Goal: Find specific fact: Find specific fact

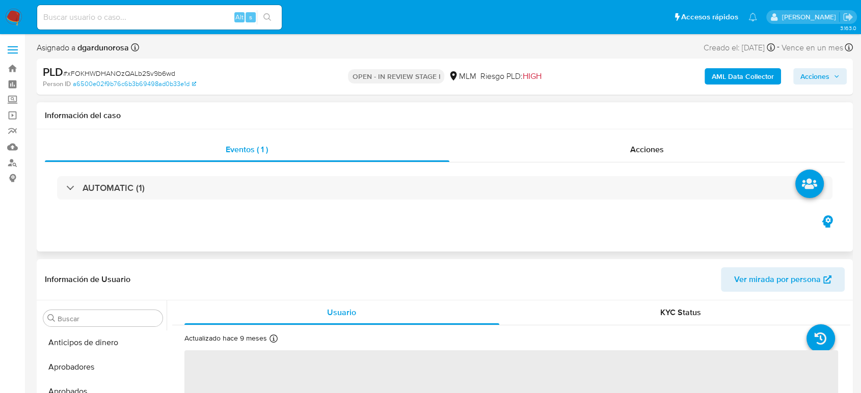
scroll to position [504, 0]
select select "10"
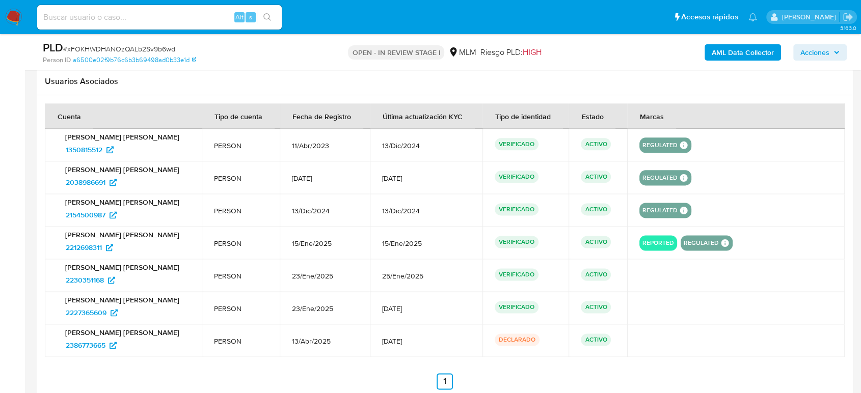
scroll to position [1301, 0]
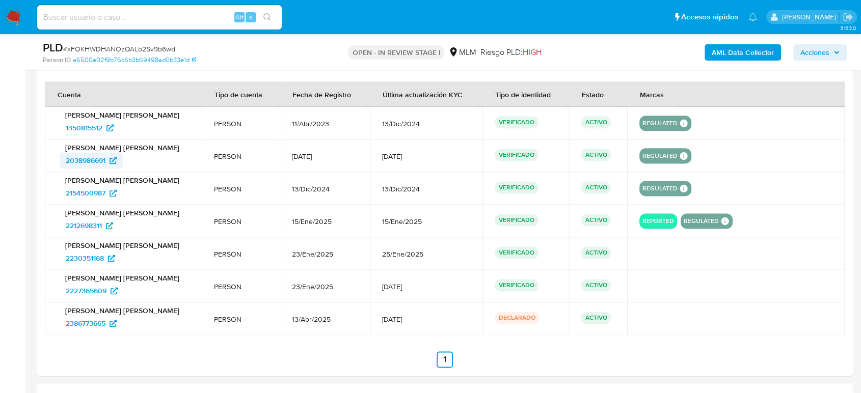
click at [98, 162] on span "2038986691" at bounding box center [86, 160] width 40 height 16
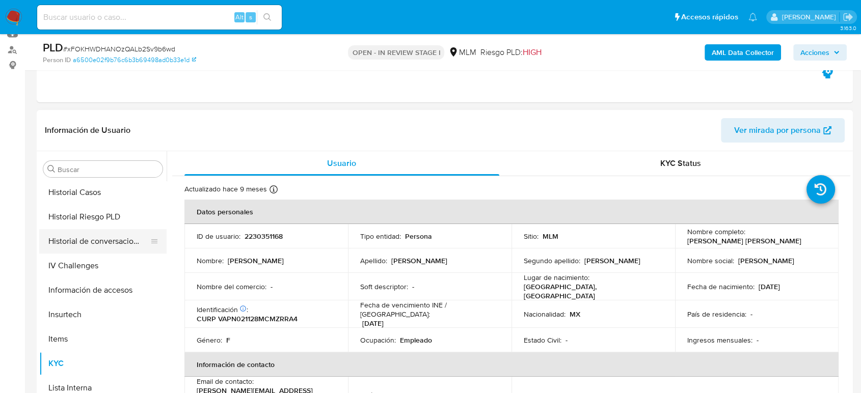
scroll to position [334, 0]
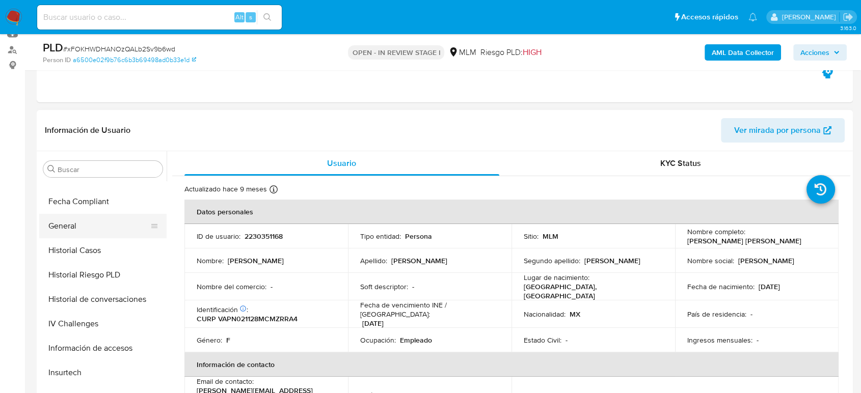
click at [72, 229] on button "General" at bounding box center [98, 226] width 119 height 24
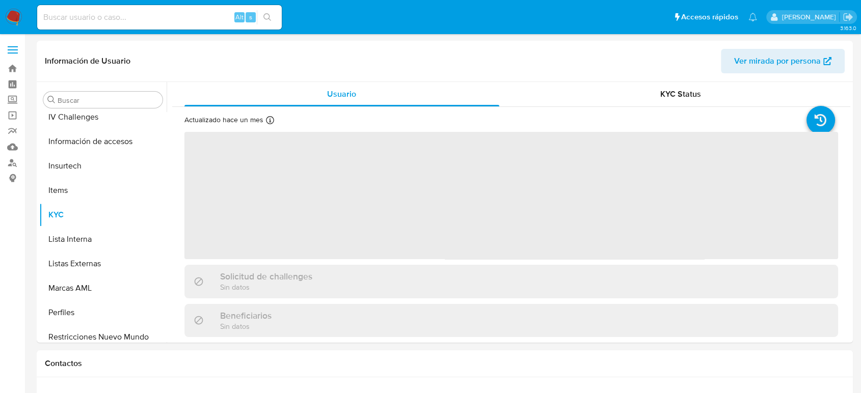
scroll to position [504, 0]
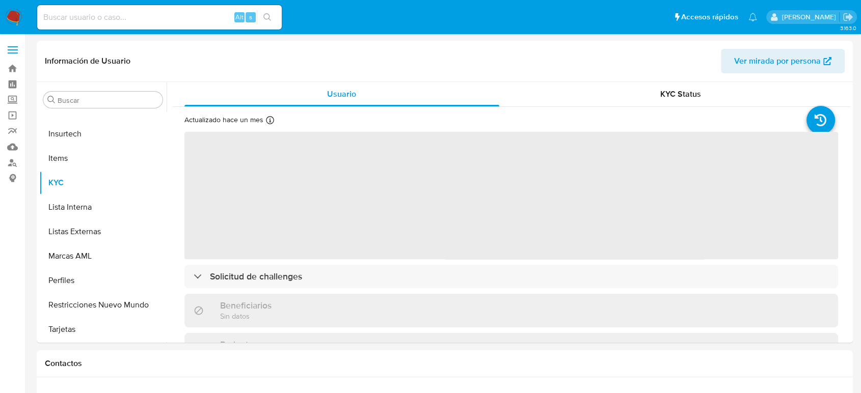
select select "10"
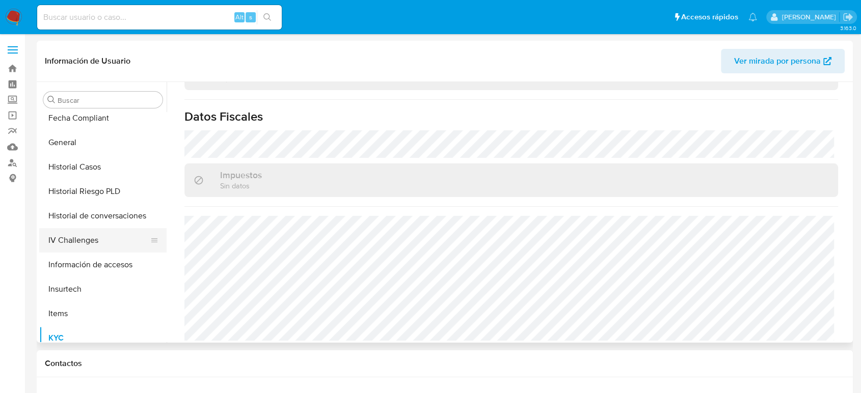
scroll to position [277, 0]
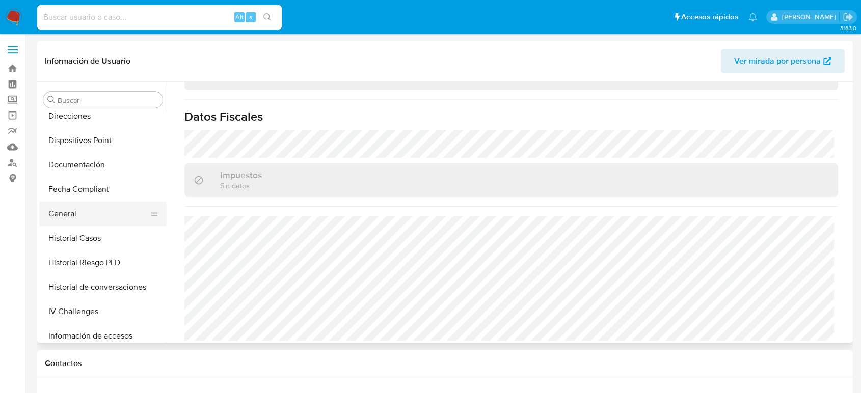
click at [80, 215] on button "General" at bounding box center [98, 214] width 119 height 24
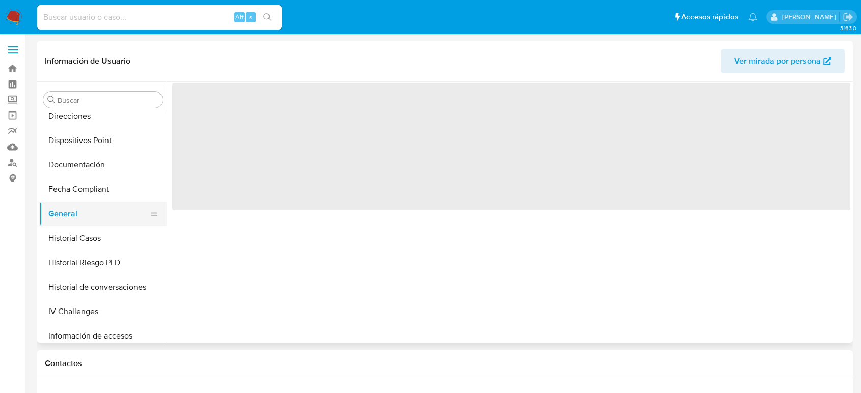
scroll to position [0, 0]
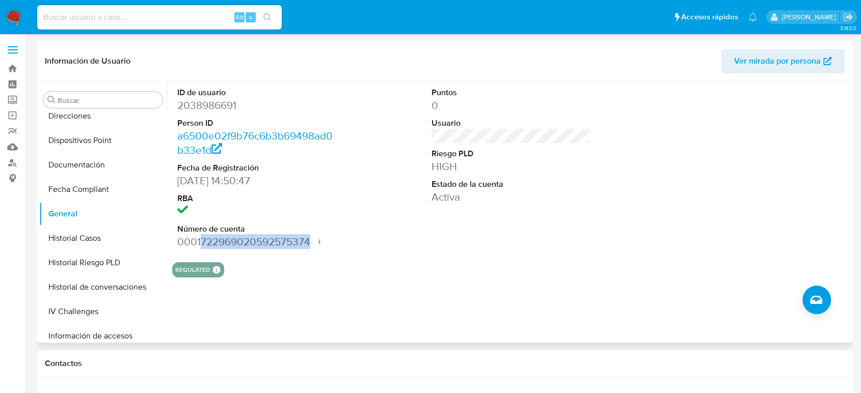
drag, startPoint x: 199, startPoint y: 236, endPoint x: 308, endPoint y: 242, distance: 108.6
click at [308, 242] on dd "0001722969020592575374 Fecha de apertura [DATE] 13:58 Estado ACTIVE" at bounding box center [256, 242] width 159 height 14
copy dd "722969020592575374"
